Goal: Answer question/provide support

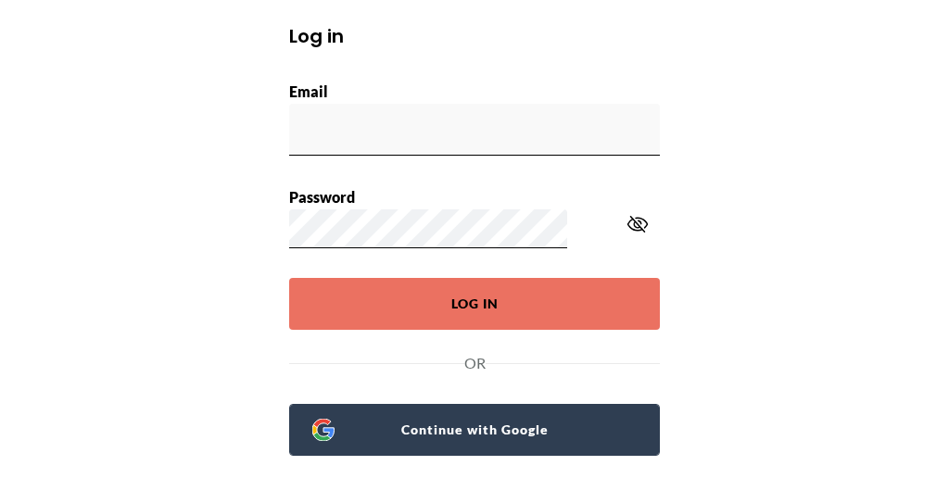
click at [454, 417] on span "Continue with Google" at bounding box center [486, 430] width 302 height 26
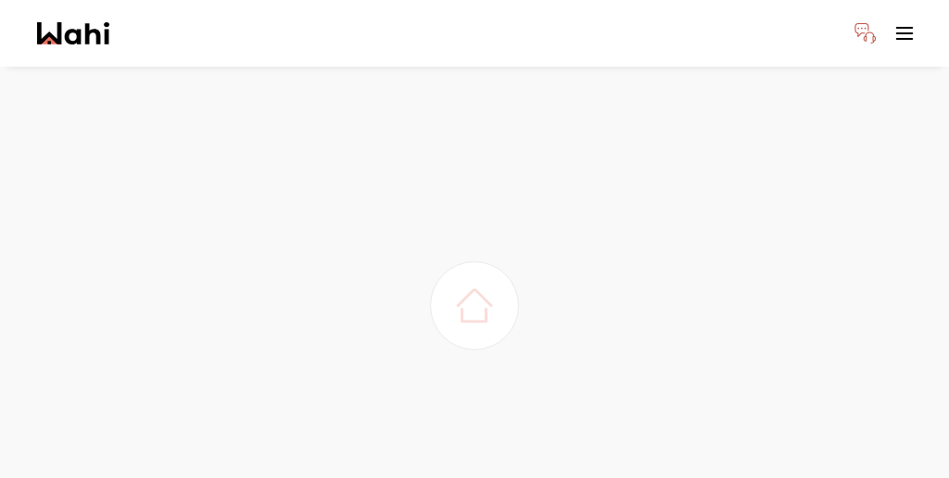
click at [454, 389] on div at bounding box center [474, 306] width 949 height 478
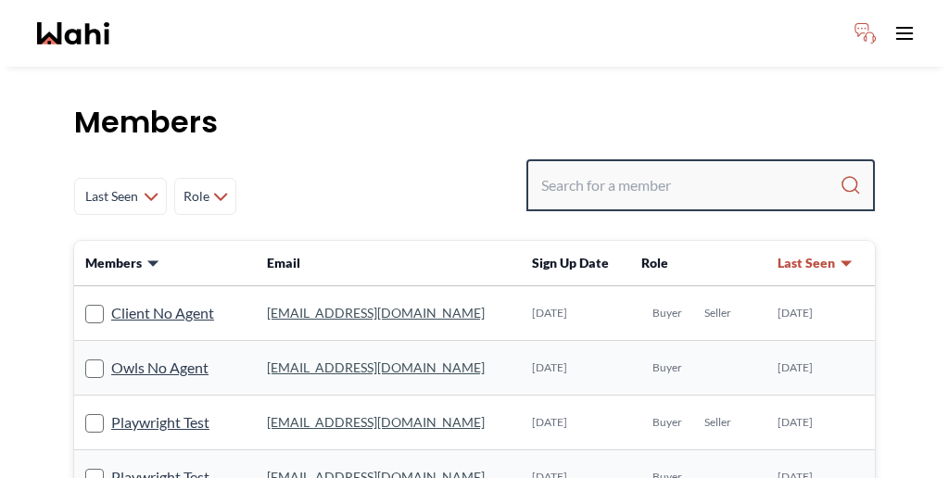
click at [697, 169] on input "Search input" at bounding box center [690, 185] width 298 height 33
click at [656, 169] on input "hqawkin" at bounding box center [689, 185] width 297 height 33
click at [666, 169] on input "hawkin" at bounding box center [689, 185] width 297 height 33
type input "hakin"
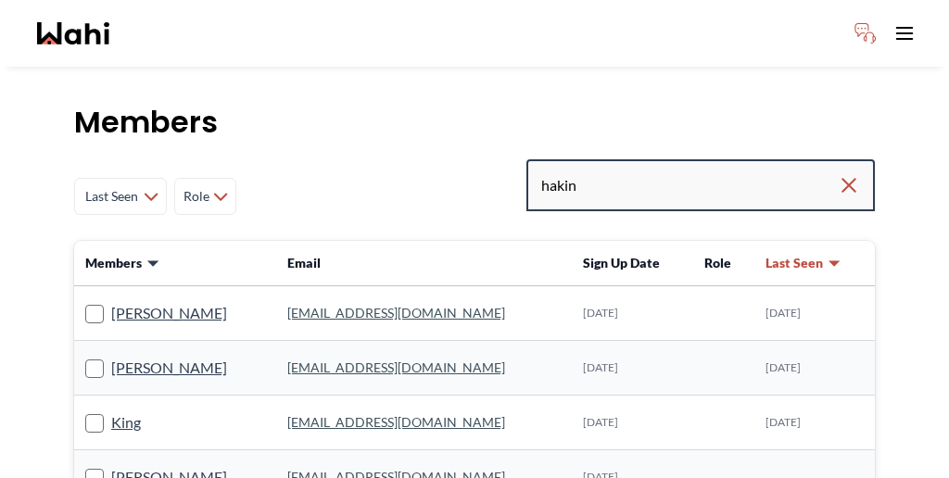
click at [710, 169] on input "hakin" at bounding box center [689, 185] width 297 height 33
type input "hakim"
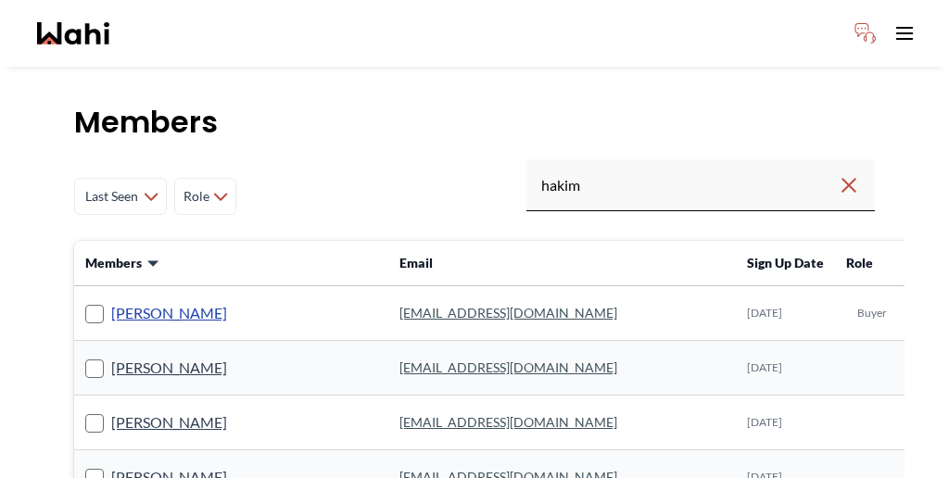
click at [166, 301] on link "[PERSON_NAME]" at bounding box center [169, 313] width 116 height 24
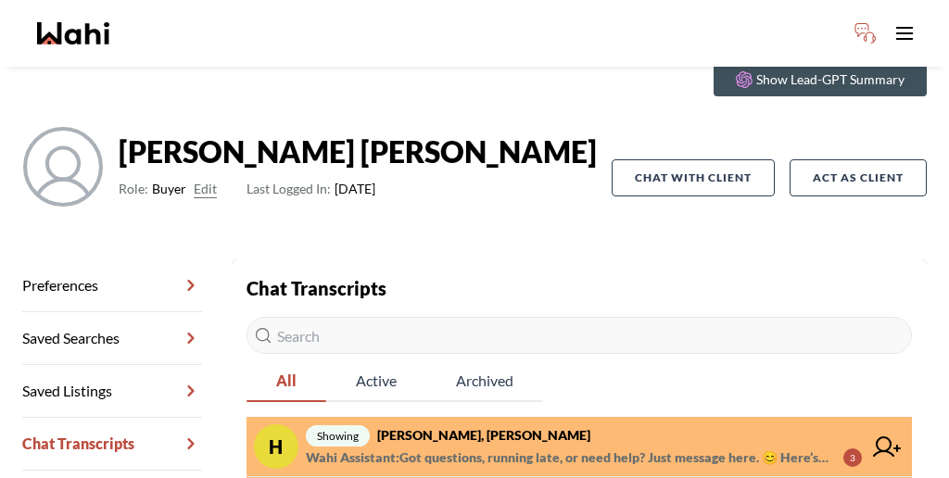
scroll to position [89, 0]
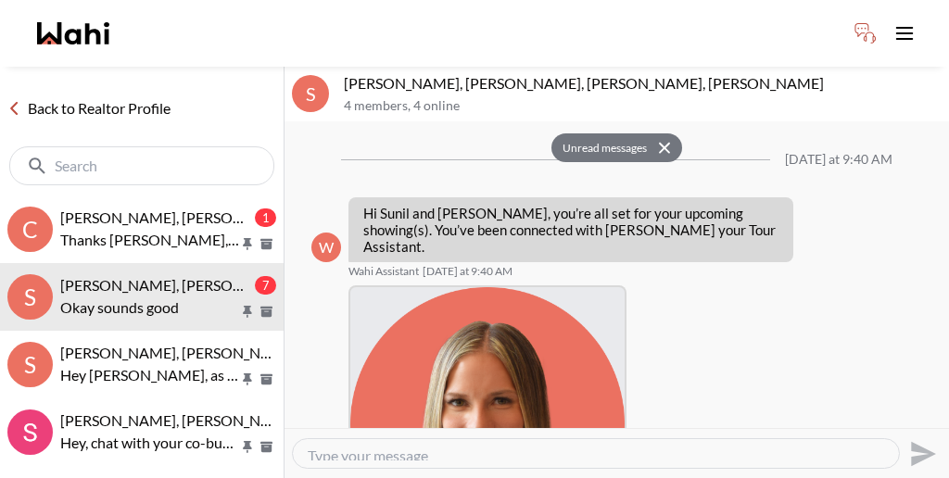
scroll to position [958, 0]
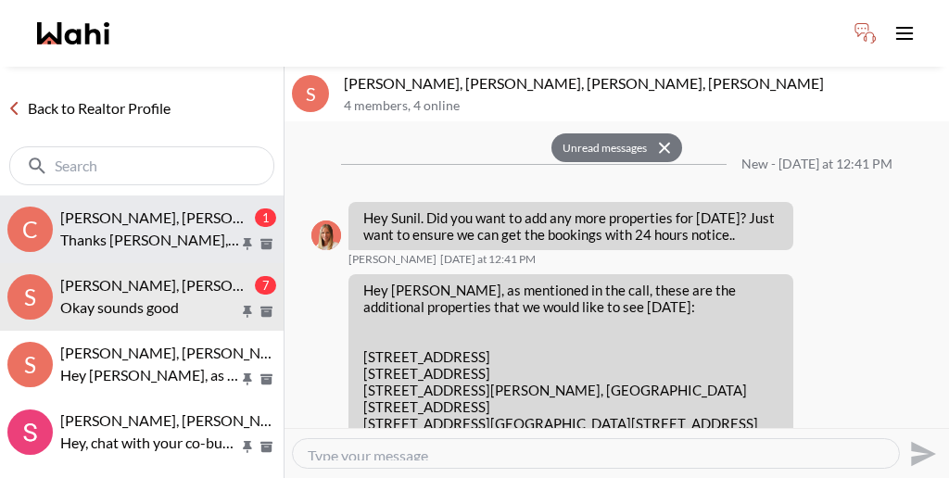
click at [136, 209] on span "Cheryl Zanetti, Michelle, Paul, Alicia" at bounding box center [300, 218] width 480 height 18
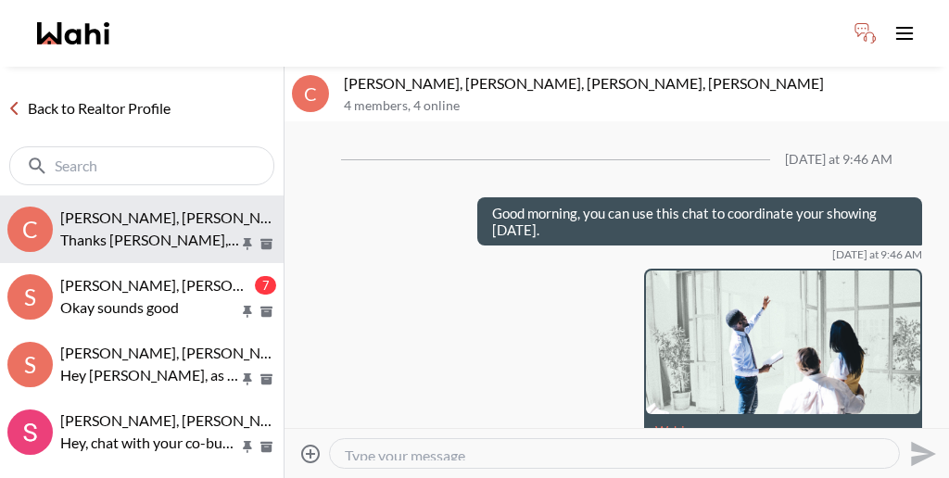
scroll to position [984, 0]
